Goal: Task Accomplishment & Management: Use online tool/utility

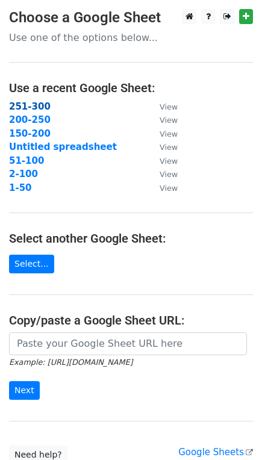
click at [18, 106] on strong "251-300" at bounding box center [30, 106] width 42 height 11
click at [16, 389] on input "Next" at bounding box center [24, 391] width 31 height 19
click at [27, 103] on strong "251-300" at bounding box center [30, 106] width 42 height 11
click at [18, 104] on strong "251-300" at bounding box center [30, 106] width 42 height 11
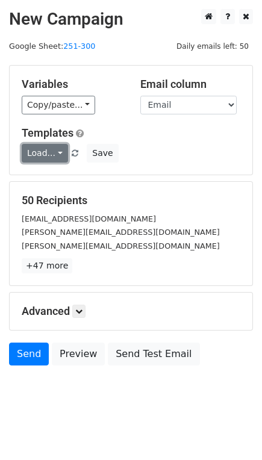
click at [34, 156] on link "Load..." at bounding box center [45, 153] width 46 height 19
click at [39, 178] on link "UK.Profs" at bounding box center [69, 181] width 95 height 19
